Goal: Find specific page/section: Find specific page/section

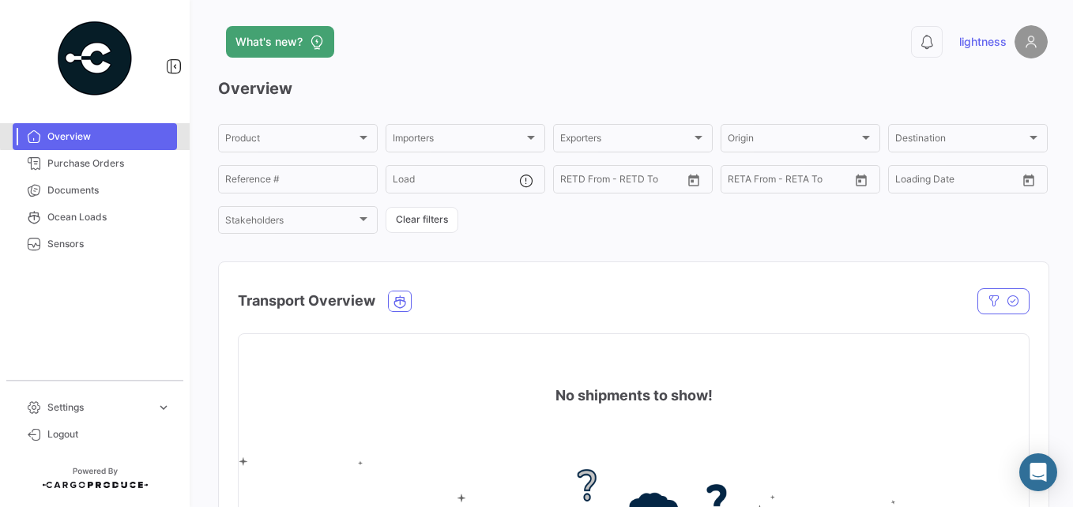
click at [120, 129] on link "Overview" at bounding box center [95, 136] width 164 height 27
click at [437, 223] on button "Clear filters" at bounding box center [421, 220] width 73 height 26
click at [327, 138] on div "Product" at bounding box center [290, 140] width 131 height 11
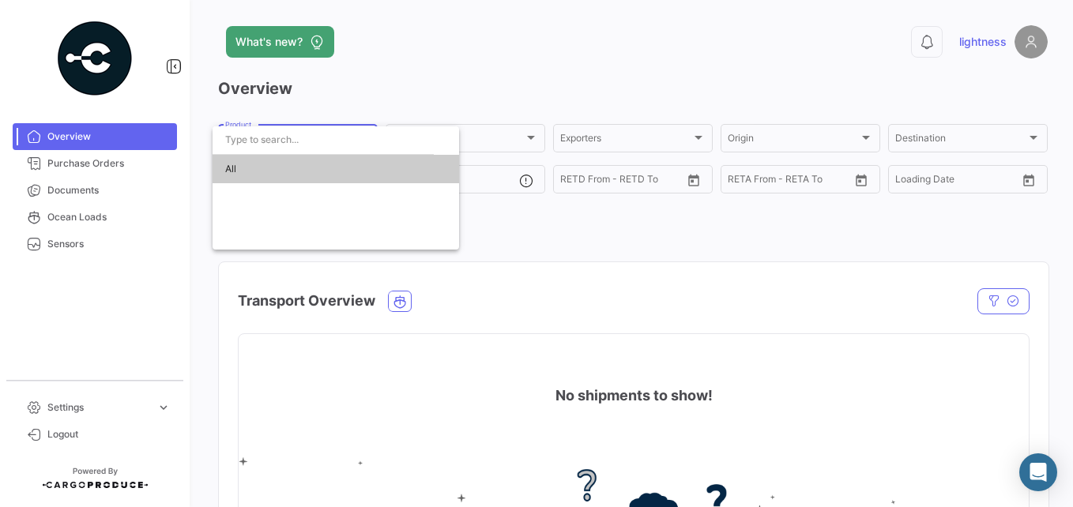
click at [277, 179] on cdk-virtual-scroll-viewport "All" at bounding box center [335, 170] width 246 height 31
drag, startPoint x: 277, startPoint y: 179, endPoint x: 350, endPoint y: 181, distance: 72.7
click at [350, 181] on cdk-virtual-scroll-viewport "All" at bounding box center [335, 170] width 246 height 31
click at [329, 216] on div "All" at bounding box center [335, 187] width 246 height 123
click at [369, 158] on span "All" at bounding box center [335, 169] width 221 height 28
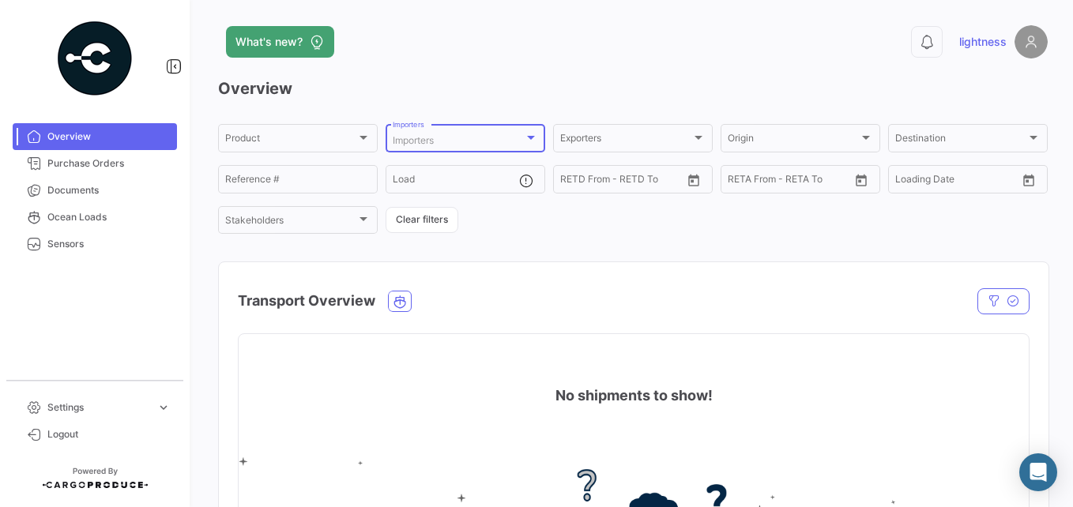
click at [453, 143] on div "Importers" at bounding box center [458, 140] width 131 height 11
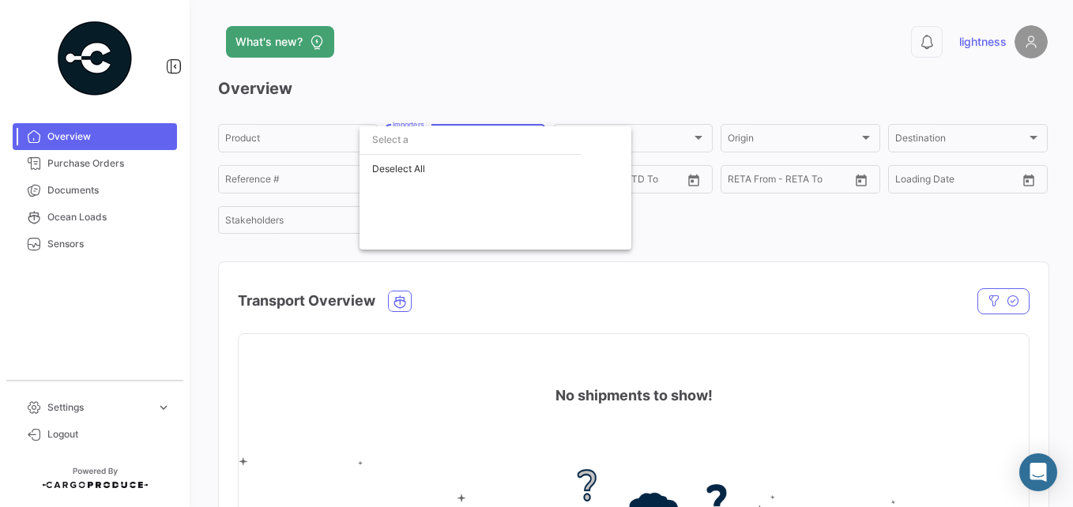
click at [437, 267] on div at bounding box center [536, 253] width 1073 height 507
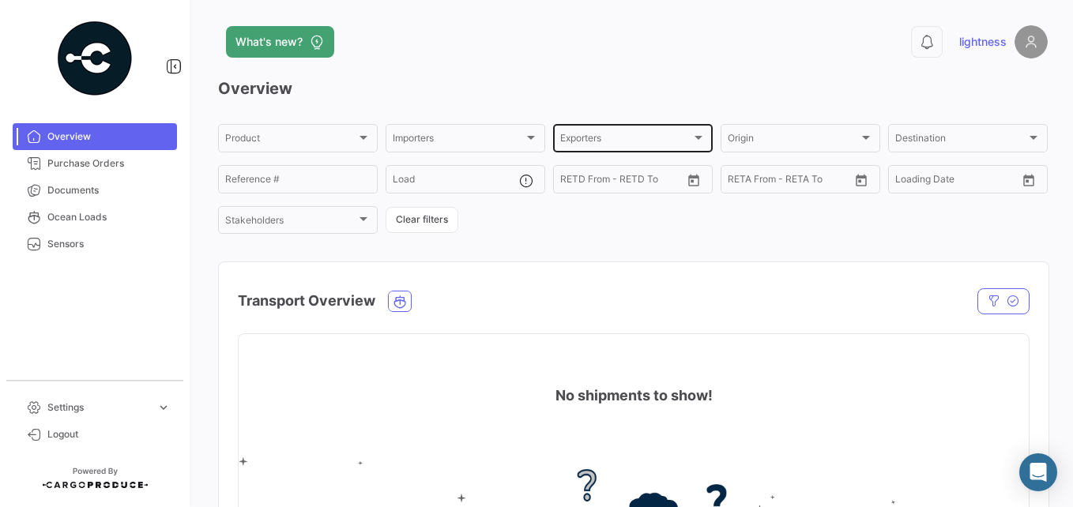
click at [587, 141] on span "Exporters" at bounding box center [625, 140] width 131 height 11
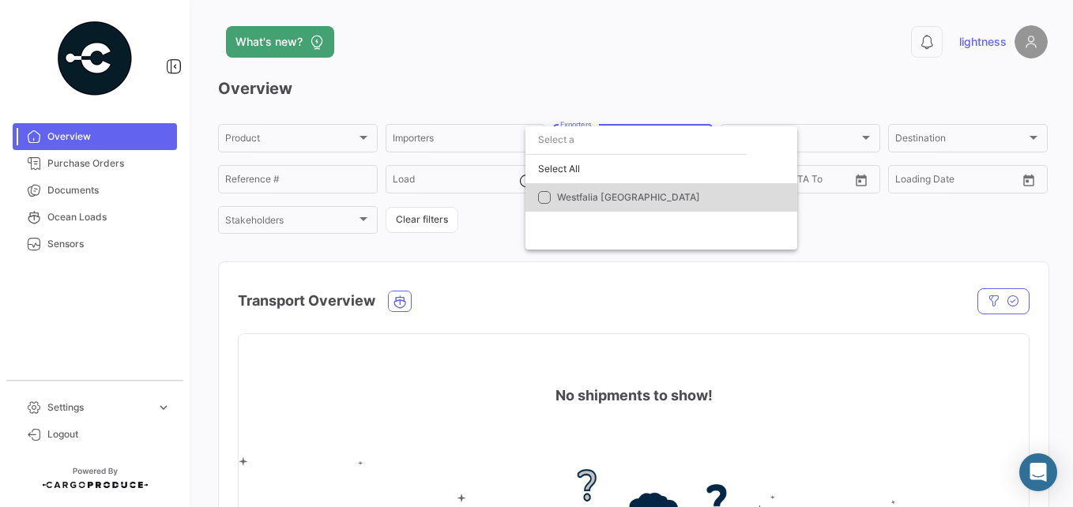
click at [556, 198] on mat-option "Westfalia [GEOGRAPHIC_DATA]" at bounding box center [661, 197] width 272 height 28
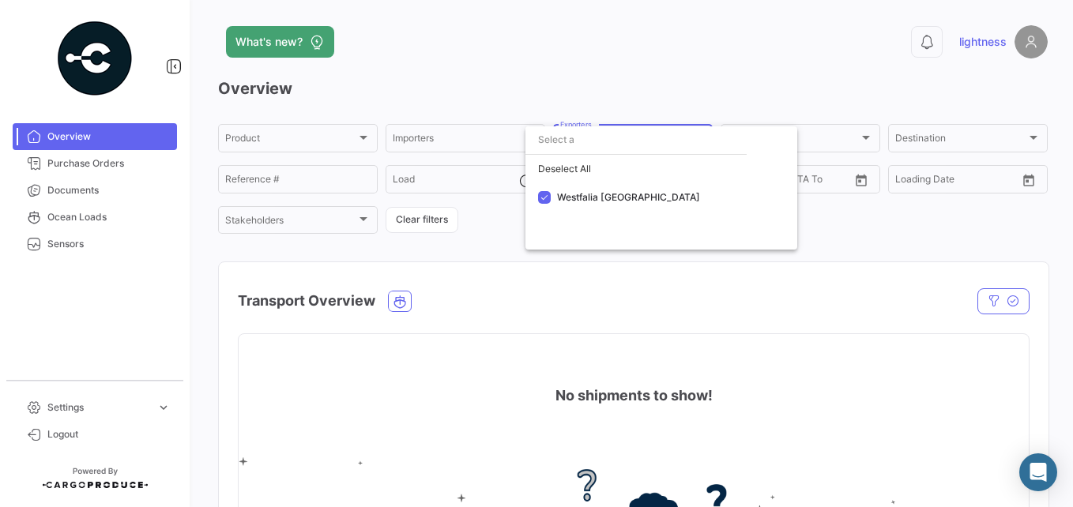
click at [798, 227] on div at bounding box center [536, 253] width 1073 height 507
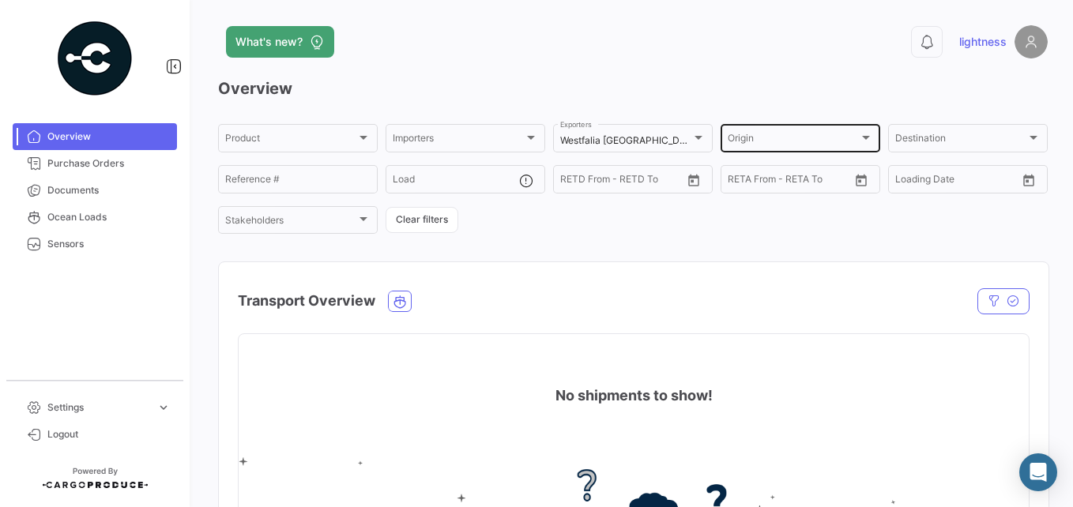
click at [776, 133] on div "Origin Origin" at bounding box center [799, 137] width 145 height 31
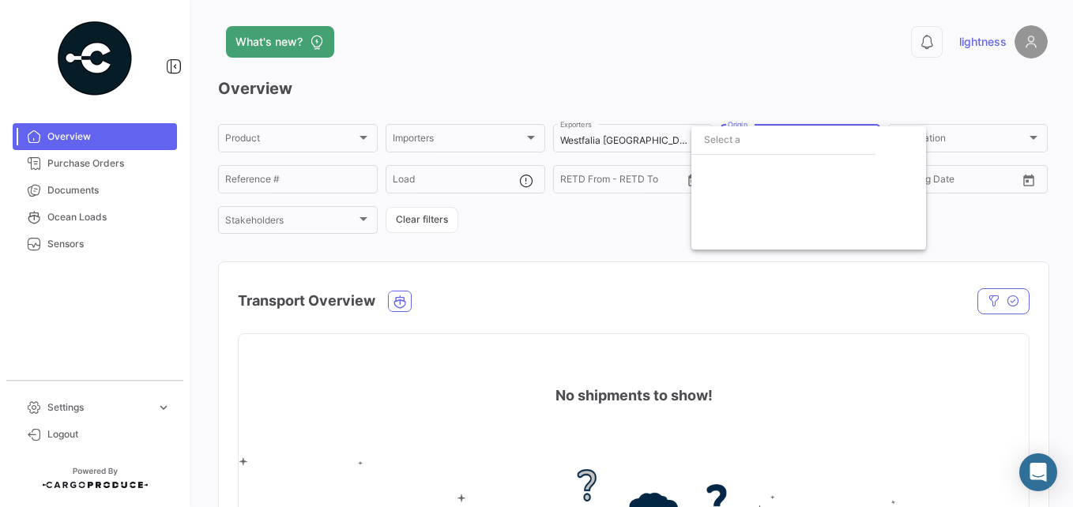
click at [746, 145] on input "dropdown search" at bounding box center [783, 140] width 184 height 28
type input "t"
click at [776, 316] on div at bounding box center [536, 253] width 1073 height 507
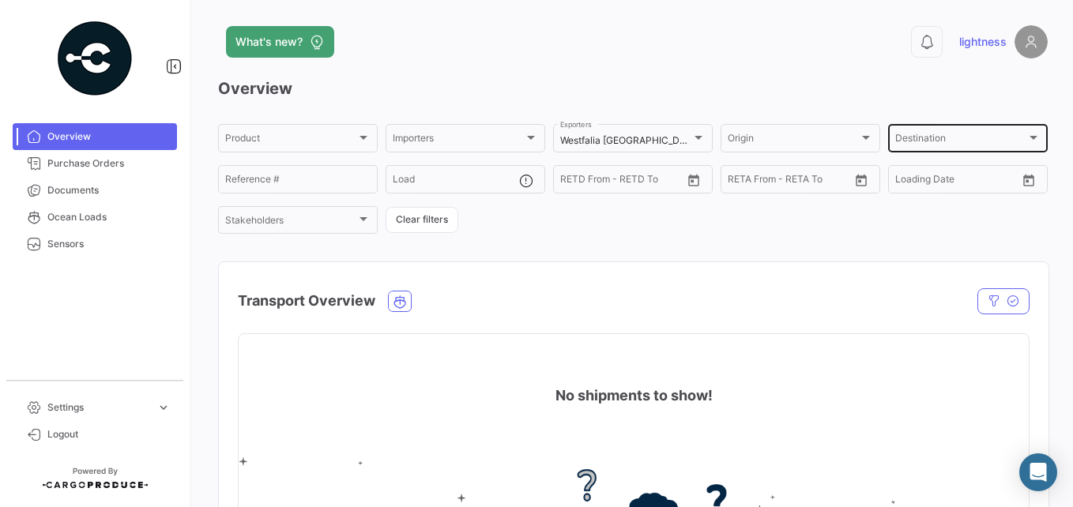
click at [798, 148] on div "Destination Destination" at bounding box center [967, 137] width 145 height 31
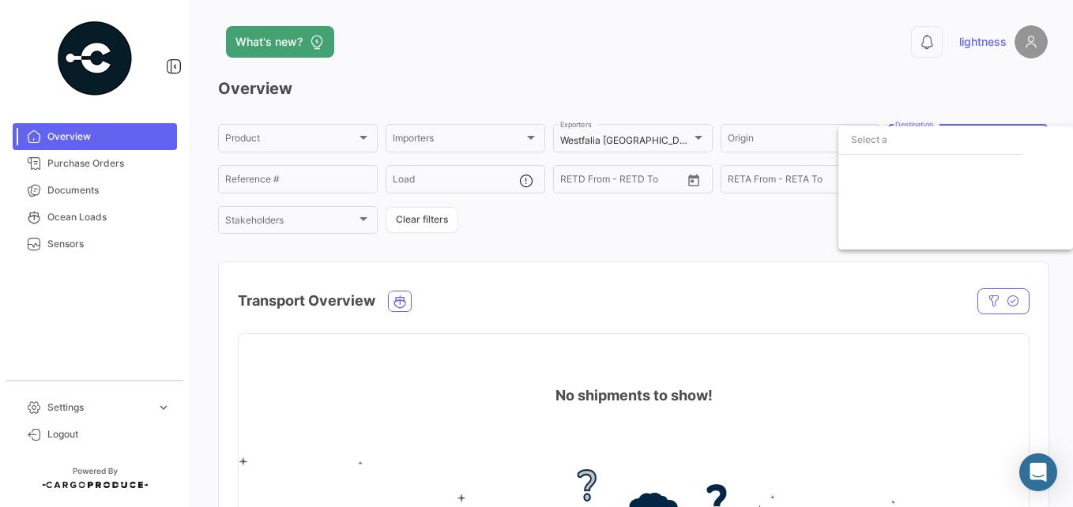
click at [699, 264] on div at bounding box center [536, 253] width 1073 height 507
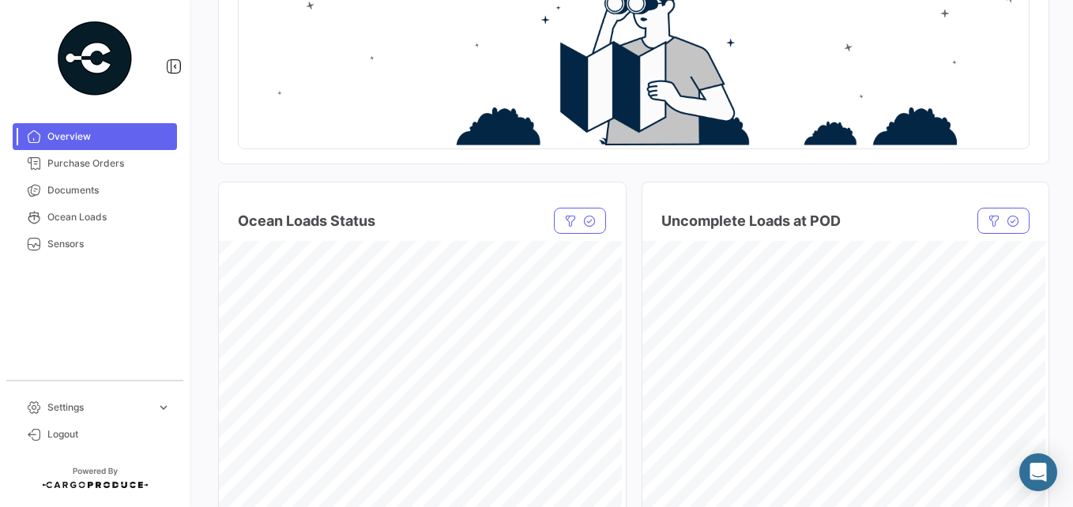
scroll to position [518, 0]
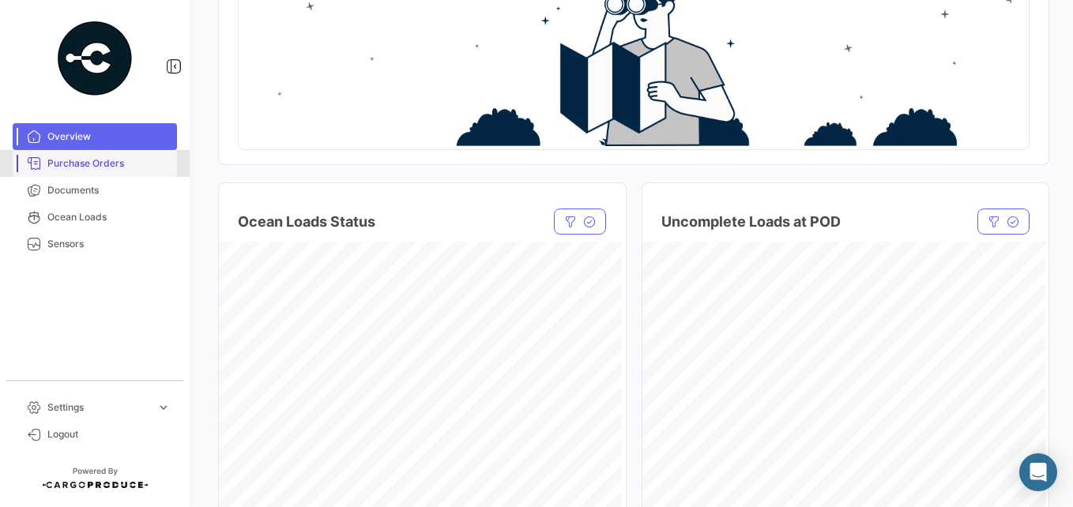
click at [79, 162] on span "Purchase Orders" at bounding box center [108, 163] width 123 height 14
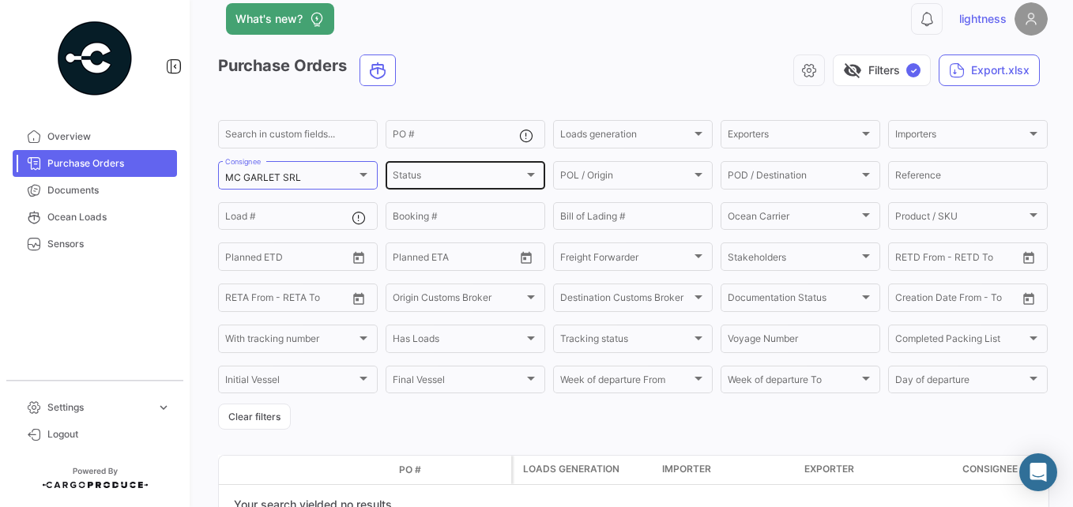
scroll to position [24, 0]
click at [798, 64] on button "visibility_off Filters ✓" at bounding box center [882, 70] width 98 height 32
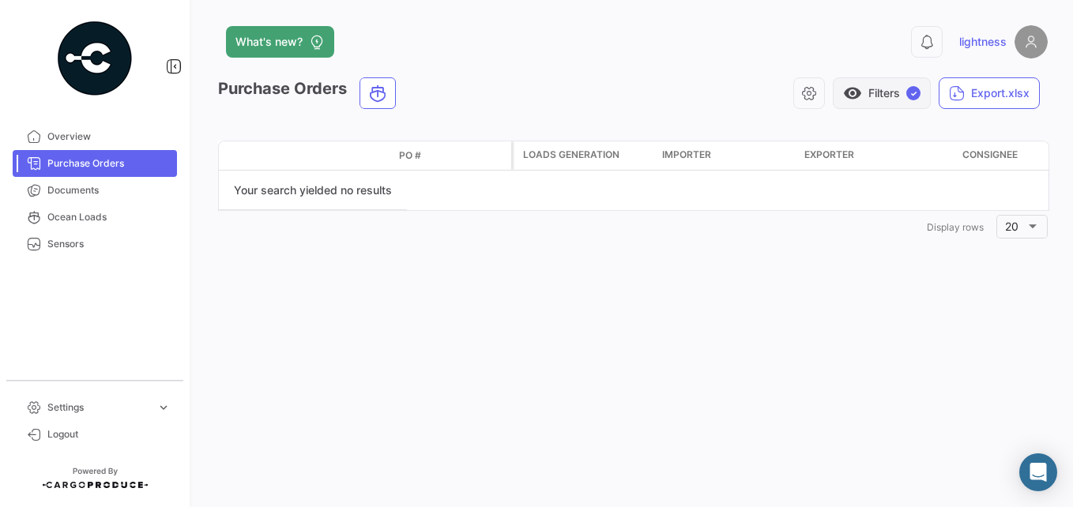
click at [798, 95] on button "visibility Filters ✓" at bounding box center [882, 93] width 98 height 32
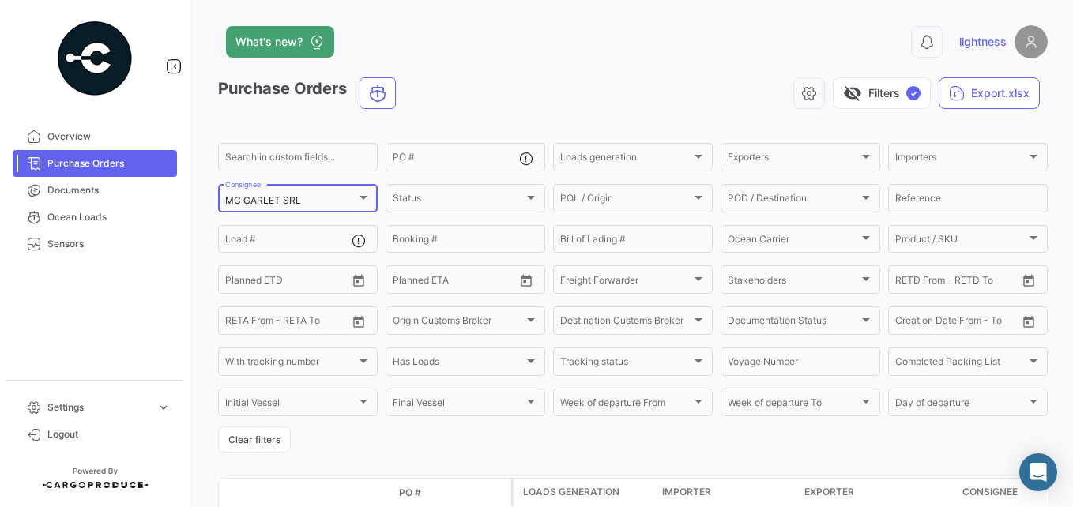
click at [345, 194] on div "MC GARLET SRL Consignee" at bounding box center [297, 197] width 145 height 31
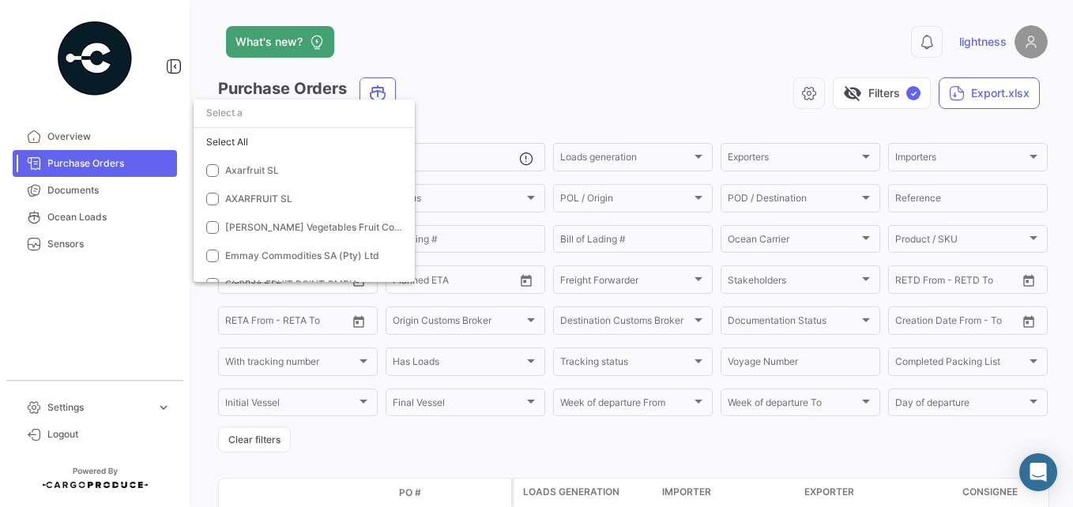
scroll to position [154, 0]
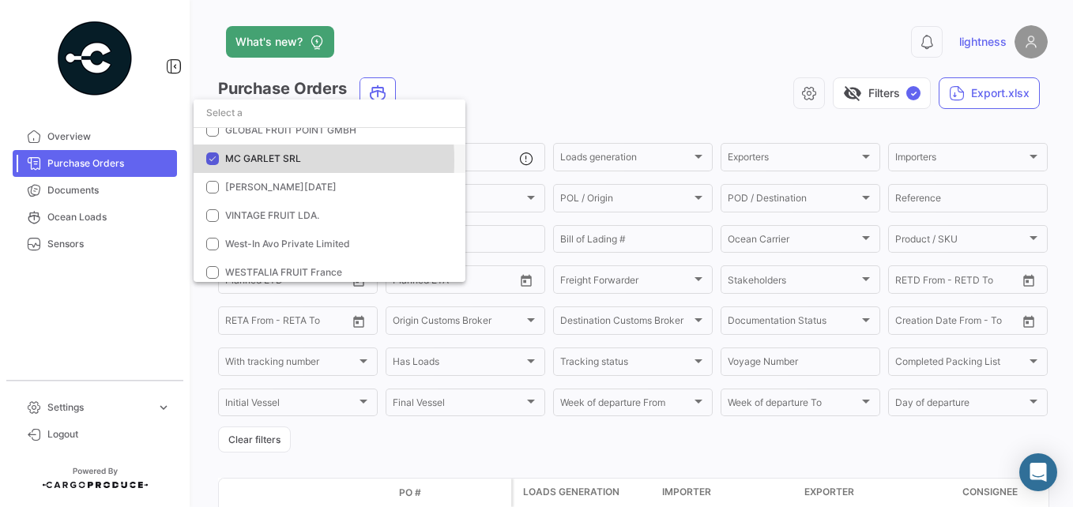
click at [224, 160] on mat-option "MC GARLET SRL" at bounding box center [330, 159] width 272 height 28
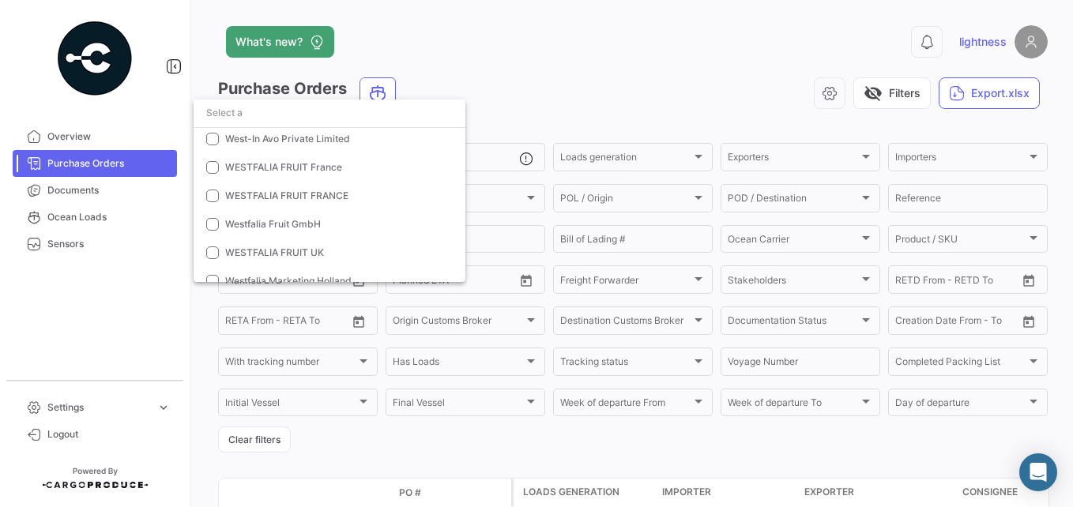
scroll to position [260, 0]
click at [254, 194] on span "WESTFALIA FRUIT FRANCE" at bounding box center [286, 195] width 123 height 12
click at [637, 103] on div at bounding box center [536, 253] width 1073 height 507
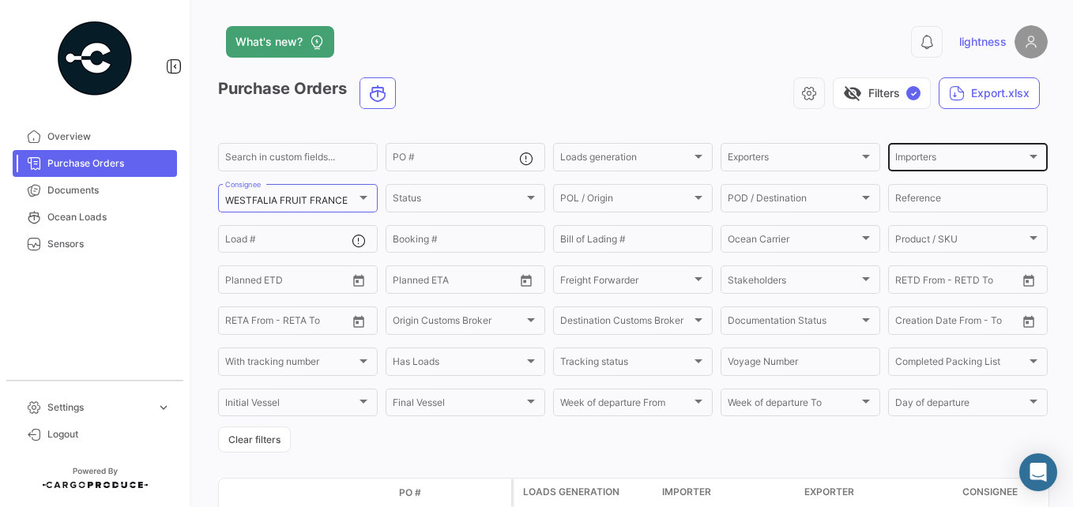
click at [798, 148] on div "Importers Importers" at bounding box center [967, 156] width 145 height 31
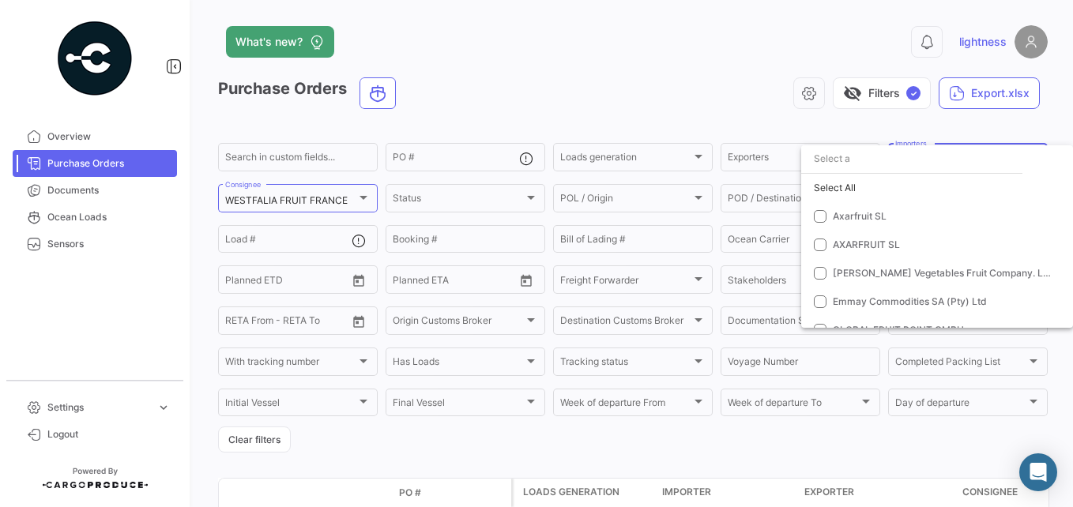
click at [744, 156] on div at bounding box center [536, 253] width 1073 height 507
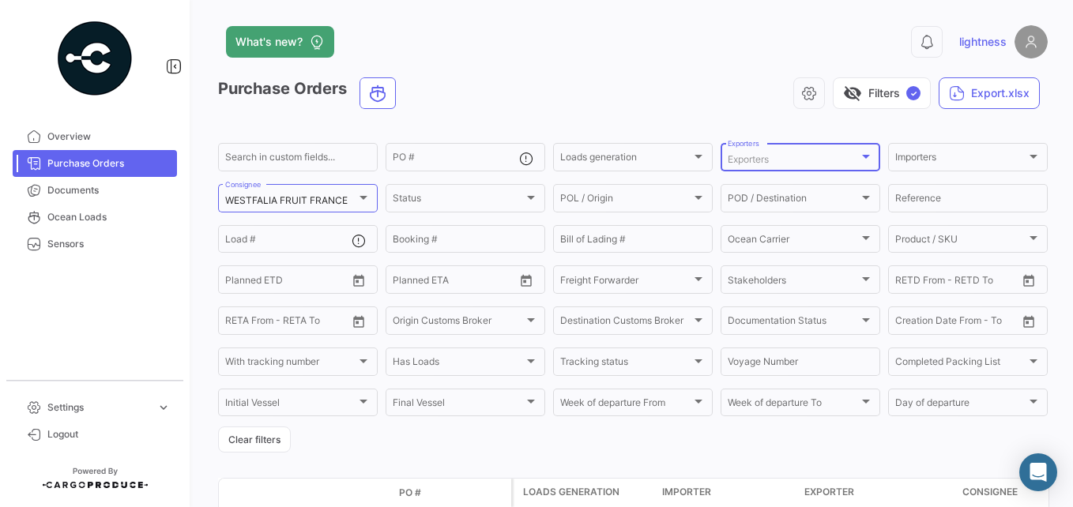
click at [744, 156] on span "Exporters" at bounding box center [747, 159] width 41 height 12
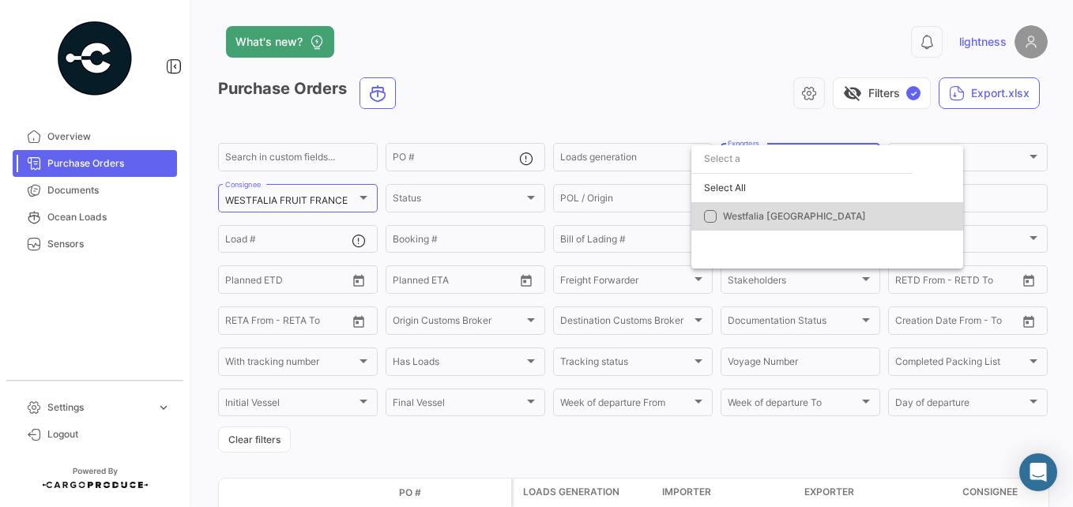
click at [712, 212] on mat-pseudo-checkbox at bounding box center [710, 216] width 13 height 13
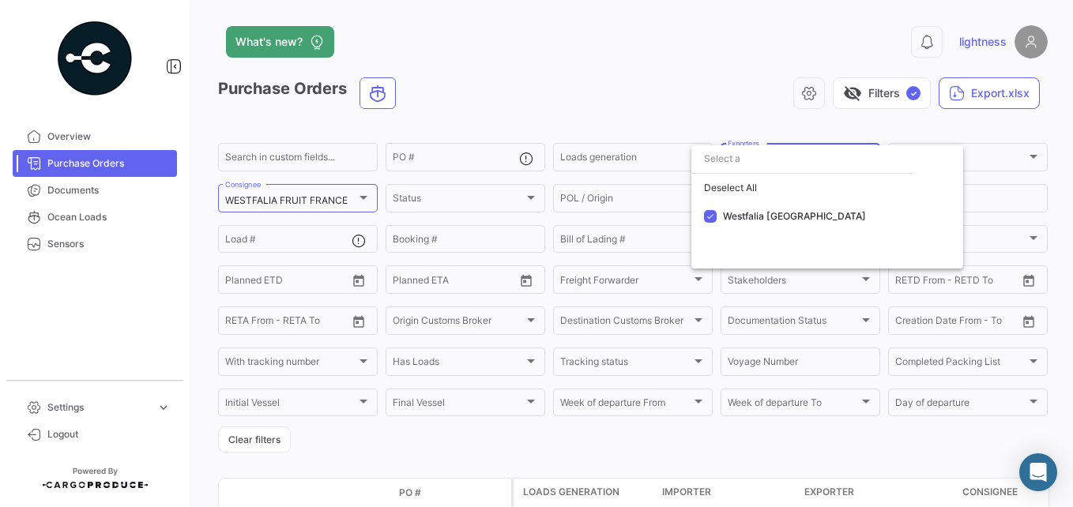
click at [676, 75] on div at bounding box center [536, 253] width 1073 height 507
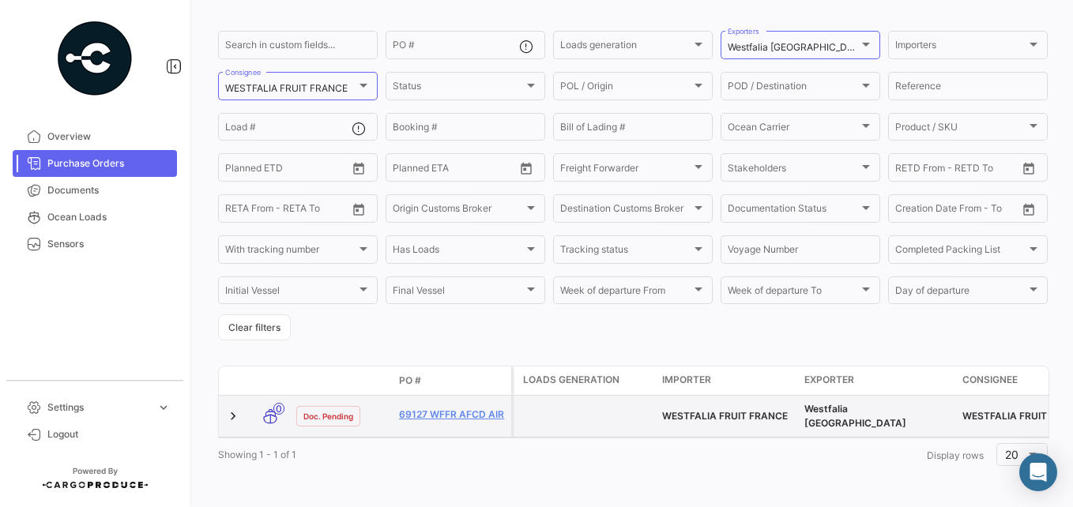
scroll to position [118, 0]
click at [471, 407] on link "69127 WFFR AFCD AIR" at bounding box center [452, 414] width 106 height 14
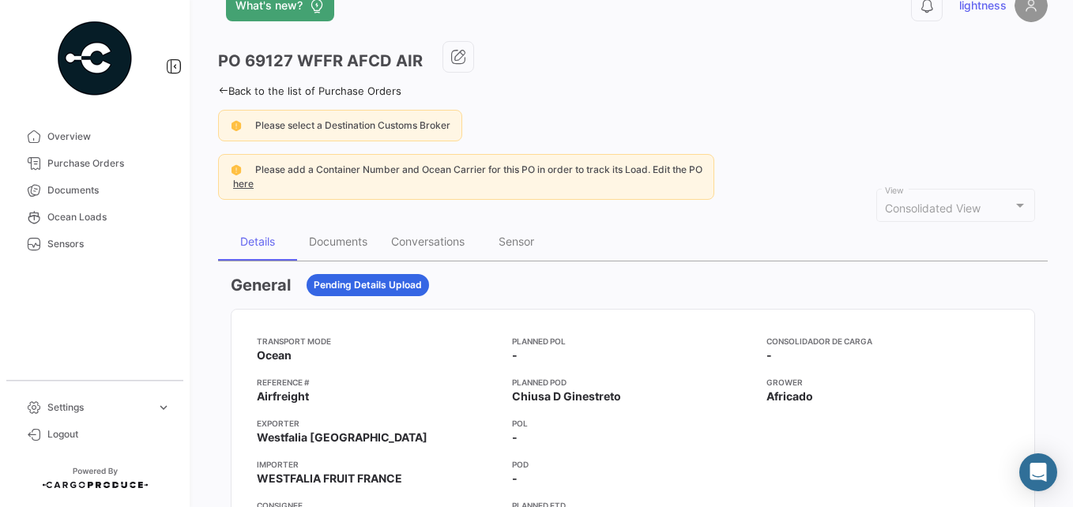
scroll to position [36, 0]
click at [356, 133] on div "Please select a Destination Customs Broker" at bounding box center [352, 126] width 195 height 14
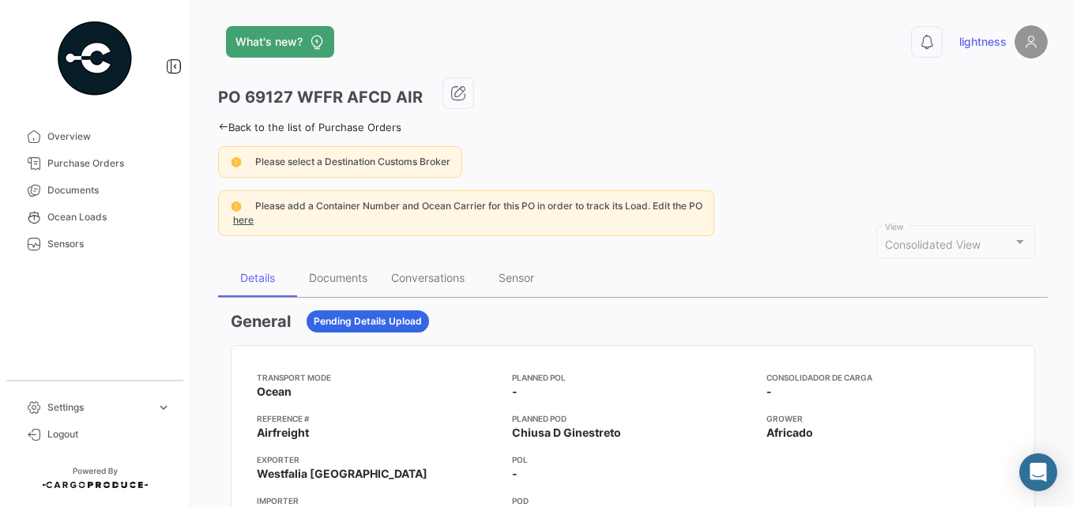
click at [221, 128] on icon at bounding box center [223, 127] width 10 height 10
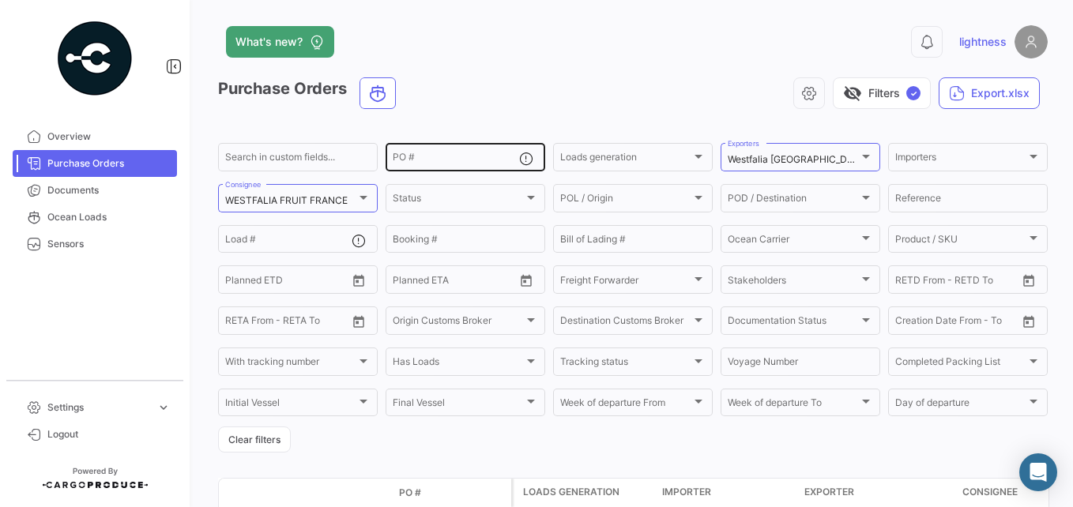
click at [445, 170] on div "PO #" at bounding box center [456, 156] width 126 height 31
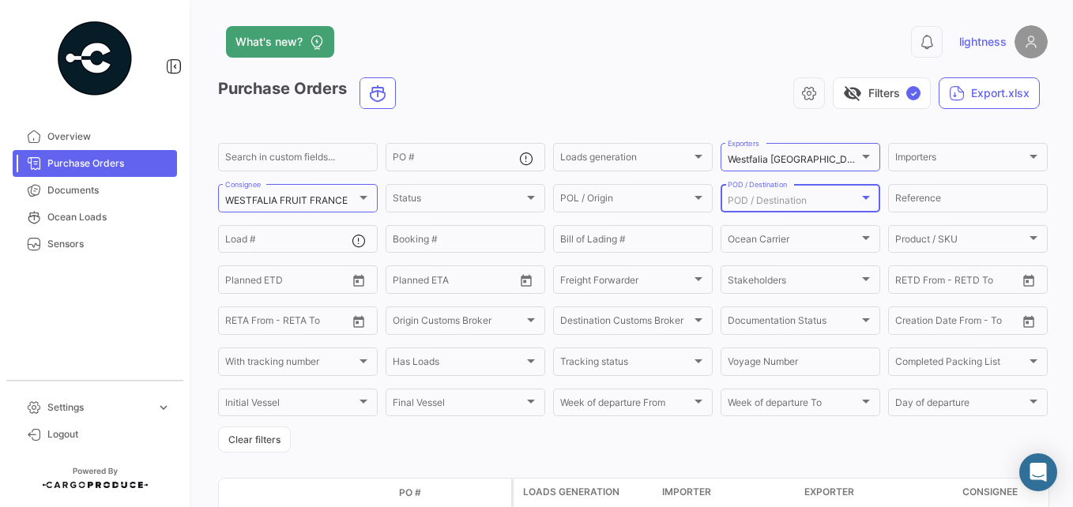
click at [797, 202] on span "POD / Destination" at bounding box center [766, 200] width 79 height 12
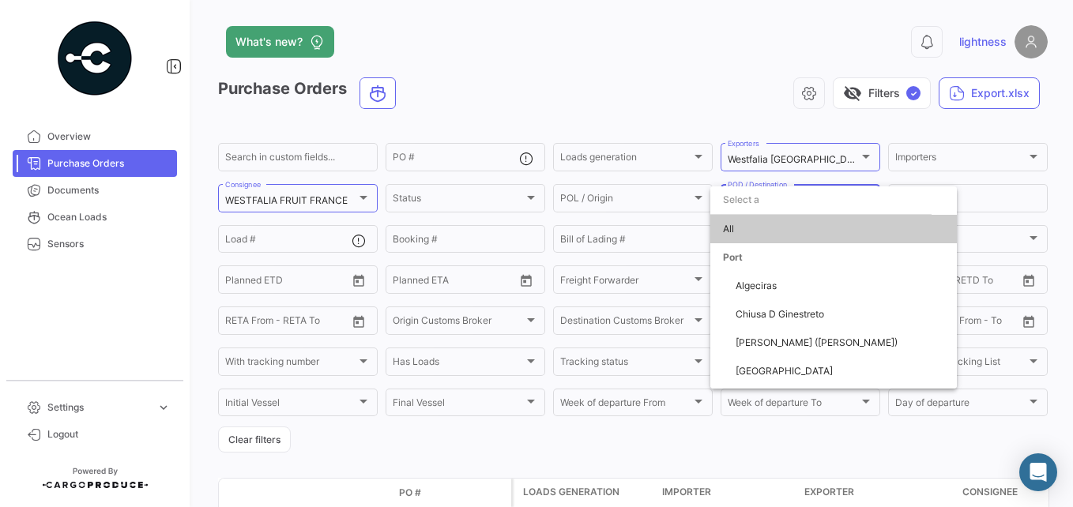
scroll to position [82, 0]
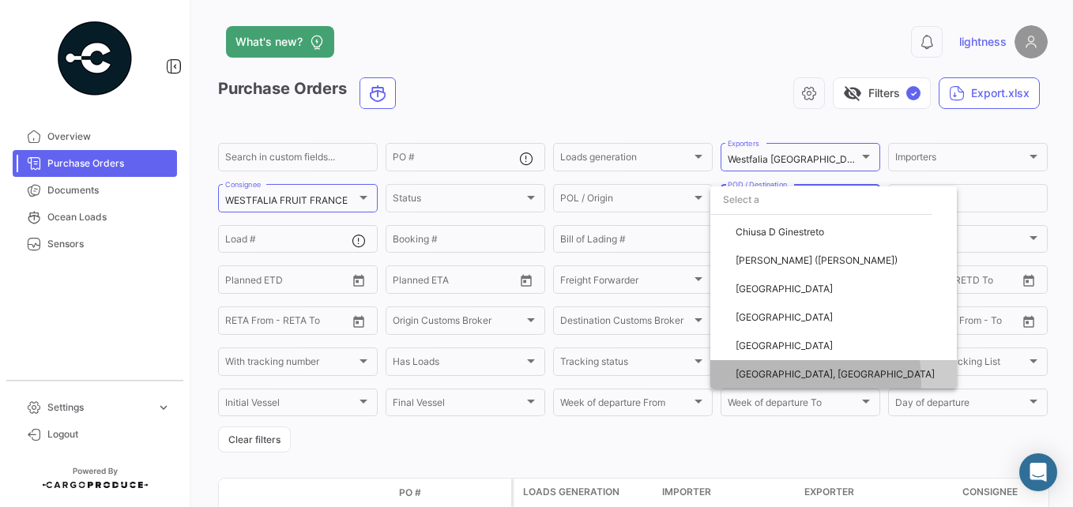
click at [773, 382] on span "[GEOGRAPHIC_DATA], [GEOGRAPHIC_DATA]" at bounding box center [839, 374] width 209 height 28
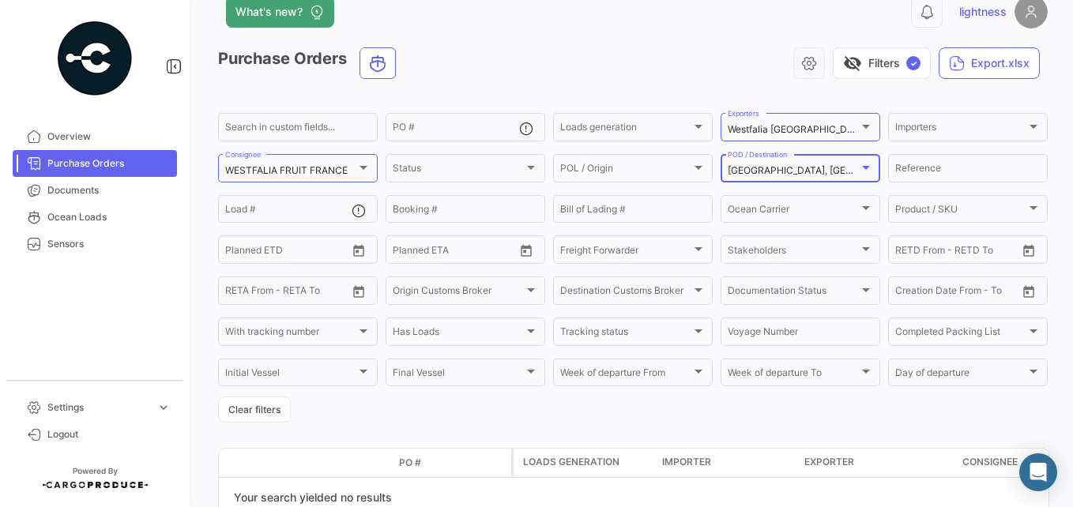
scroll to position [29, 0]
click at [450, 255] on input "text" at bounding box center [455, 252] width 58 height 11
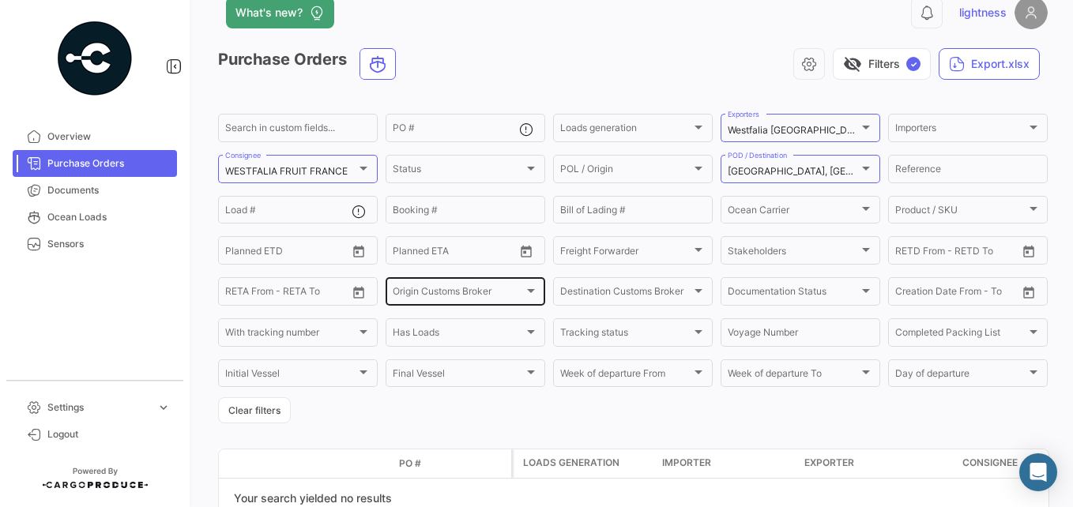
click at [416, 284] on div "Origin Customs Broker Origin Customs Broker" at bounding box center [465, 290] width 145 height 31
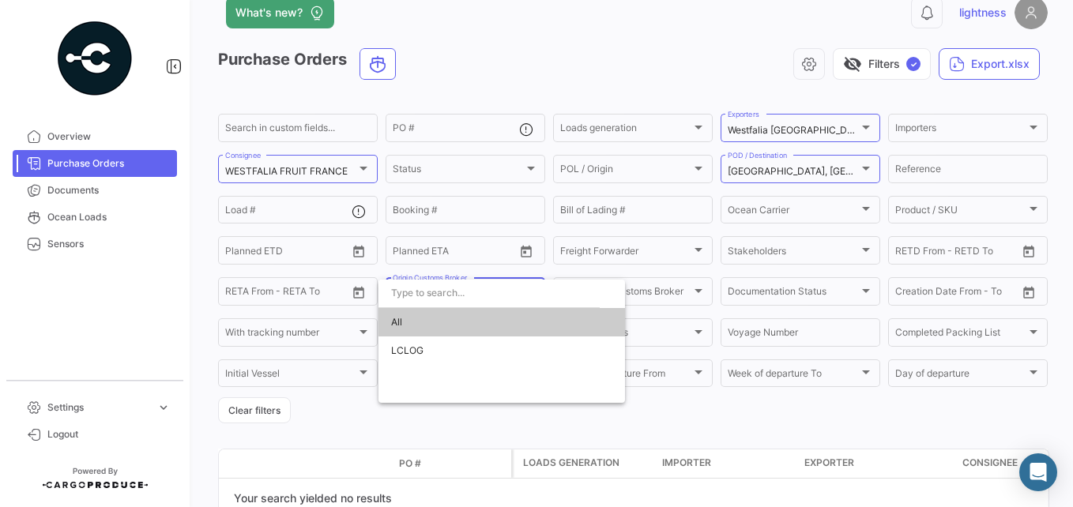
click at [298, 269] on div at bounding box center [536, 253] width 1073 height 507
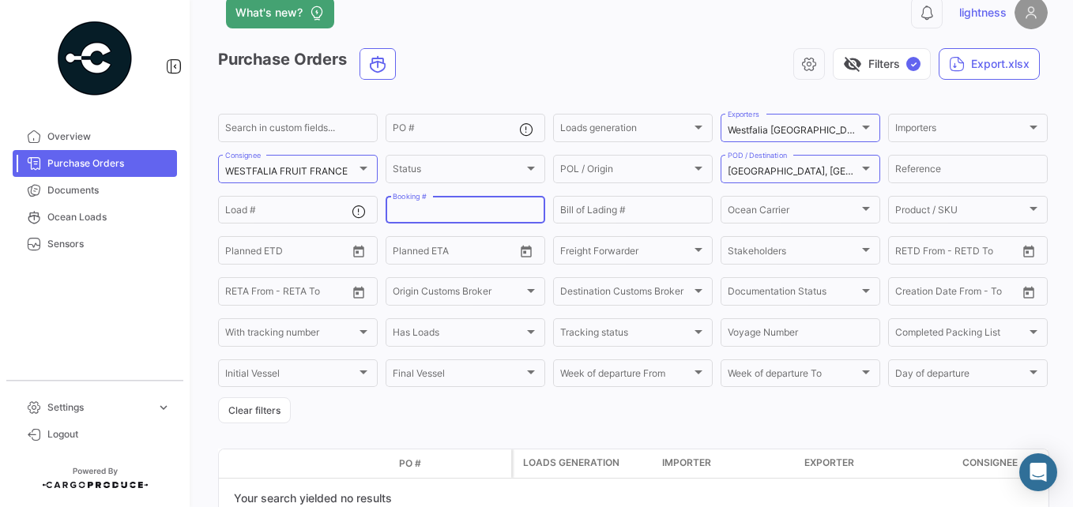
click at [436, 209] on input "Booking #" at bounding box center [465, 212] width 145 height 11
type input "259925349"
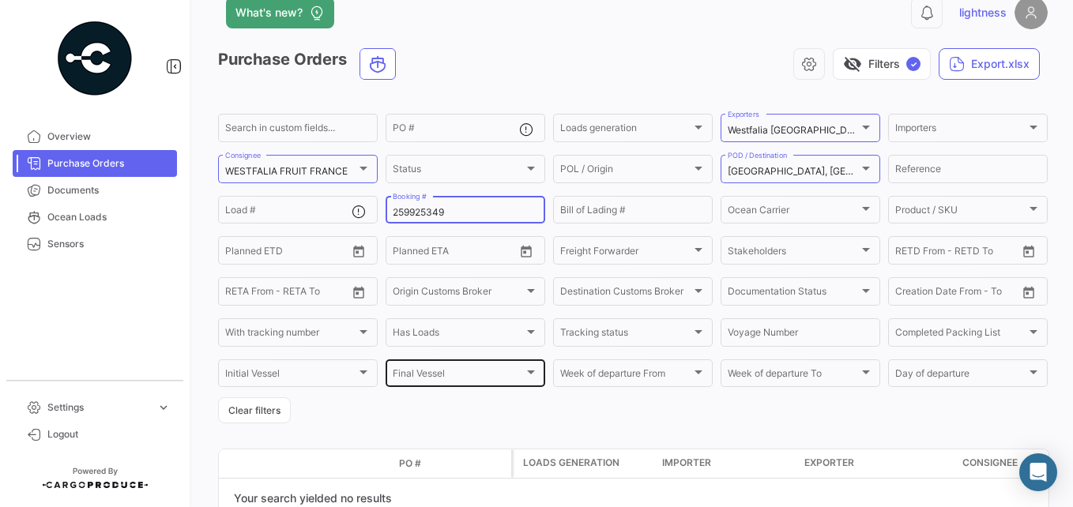
scroll to position [111, 0]
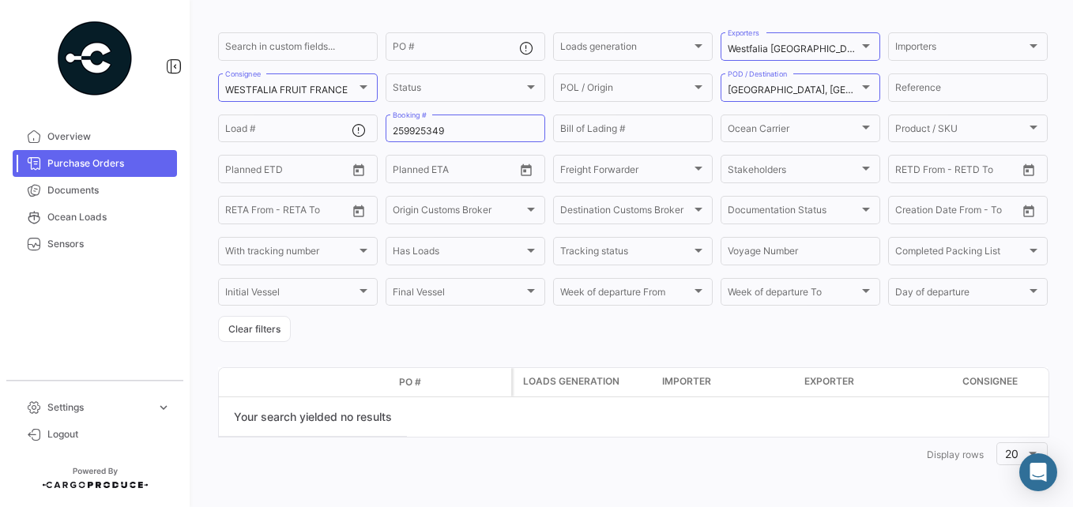
click at [428, 329] on form "Search in custom fields... PO # Loads generation Loads generation Westfalia [GE…" at bounding box center [632, 186] width 829 height 312
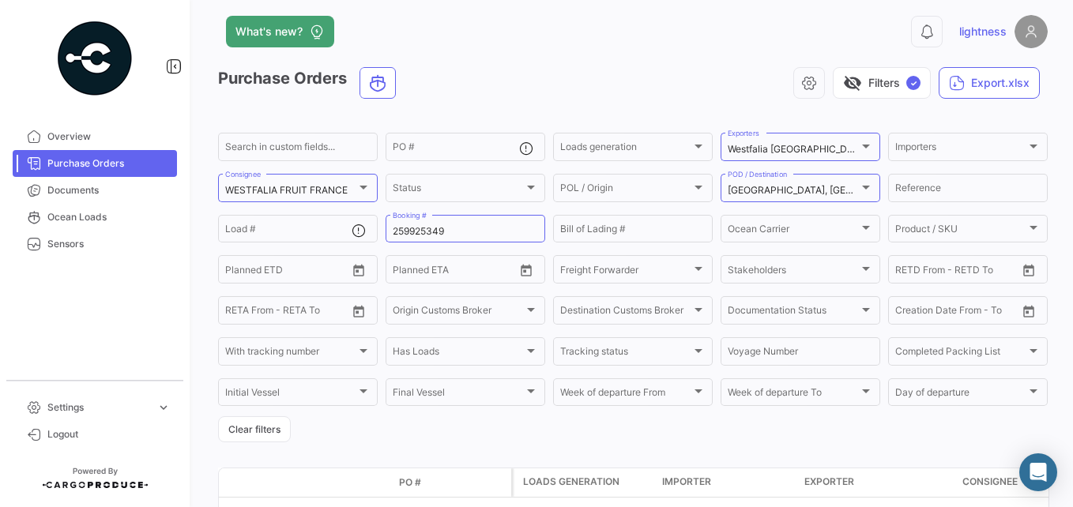
scroll to position [0, 0]
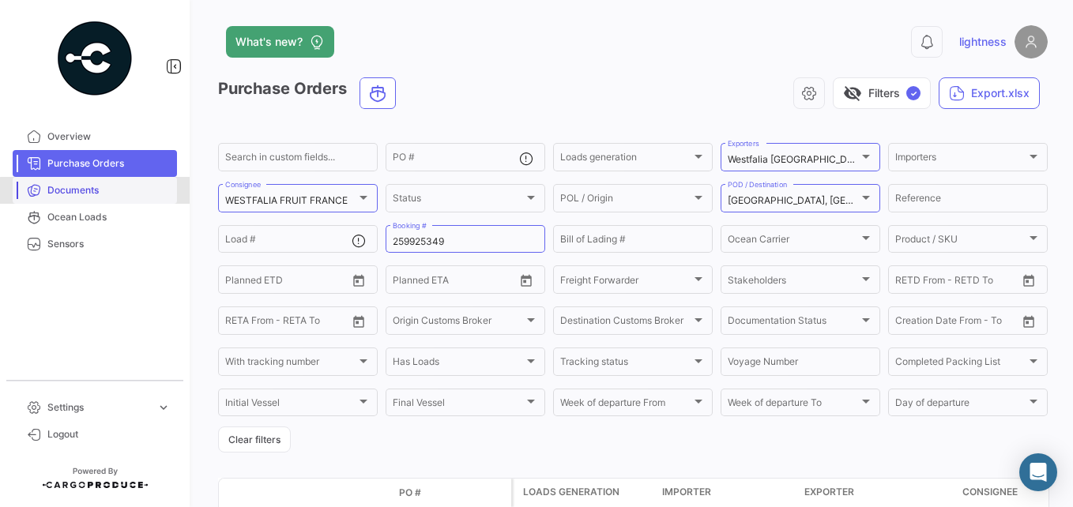
click at [112, 191] on span "Documents" at bounding box center [108, 190] width 123 height 14
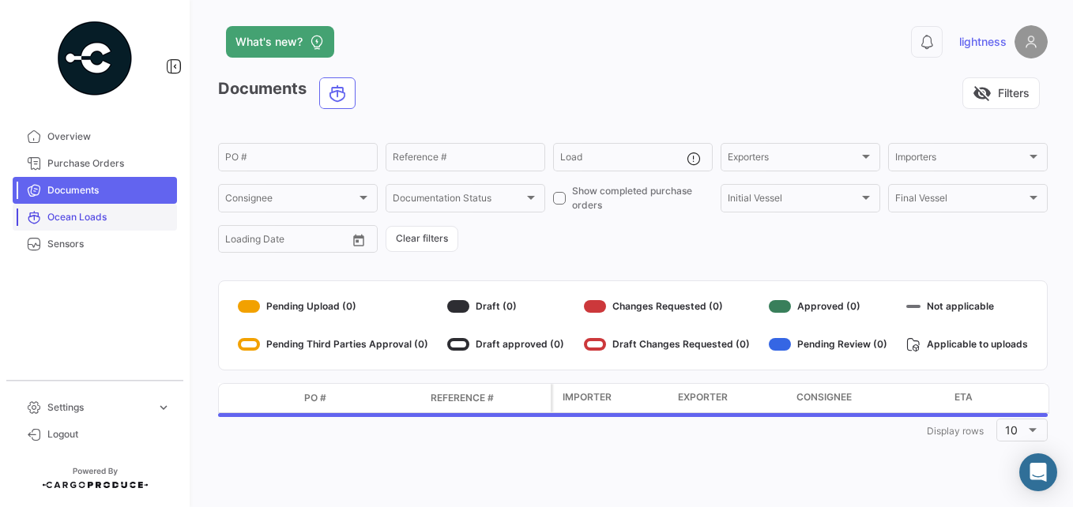
click at [92, 216] on span "Ocean Loads" at bounding box center [108, 217] width 123 height 14
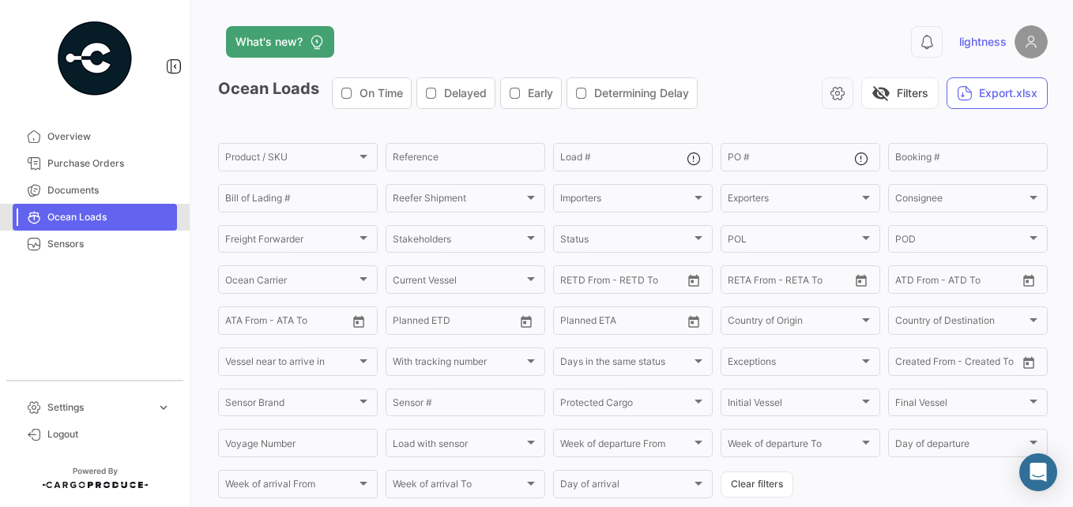
click at [92, 216] on span "Ocean Loads" at bounding box center [108, 217] width 123 height 14
